Goal: Check status: Check status

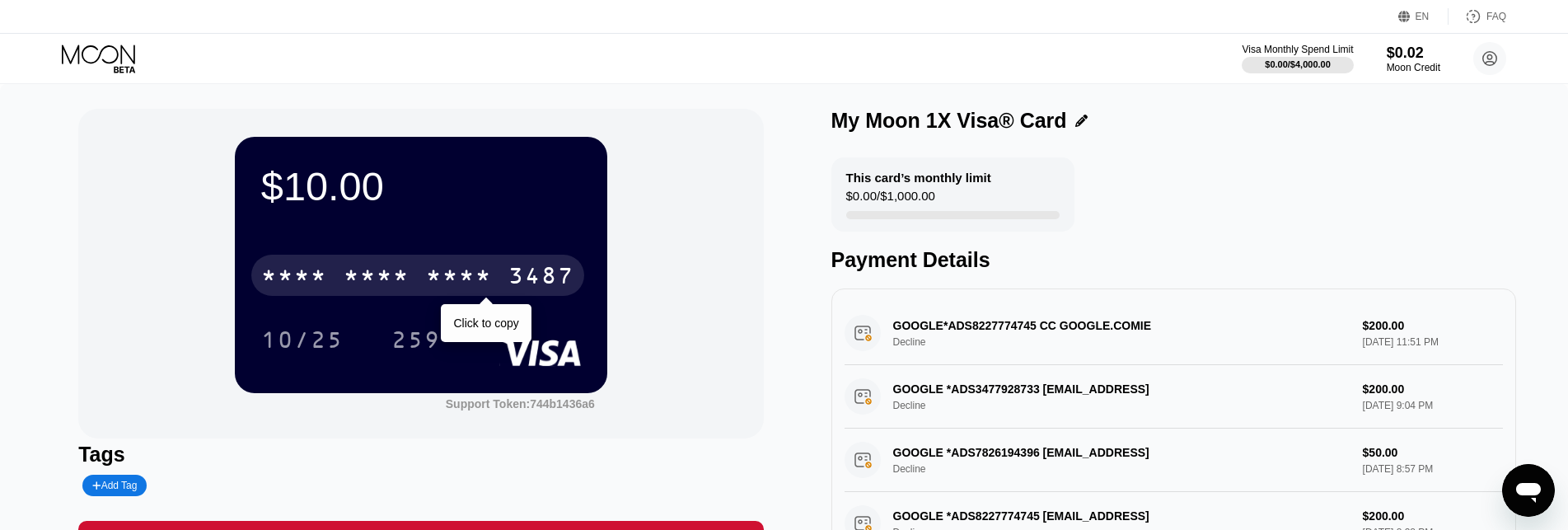
click at [405, 281] on div "* * * *" at bounding box center [377, 277] width 66 height 26
